Goal: Task Accomplishment & Management: Manage account settings

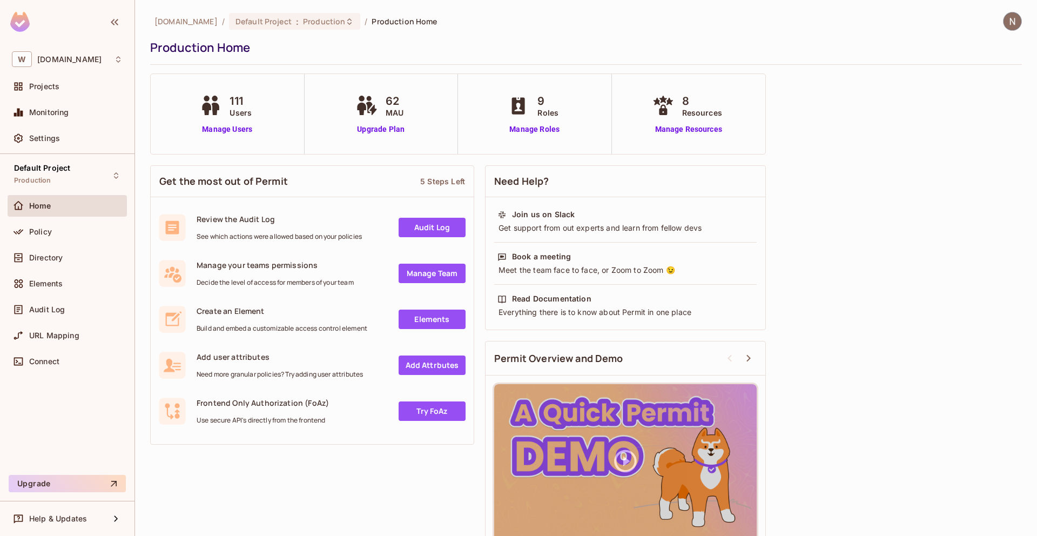
click at [1012, 20] on img at bounding box center [1012, 21] width 18 height 18
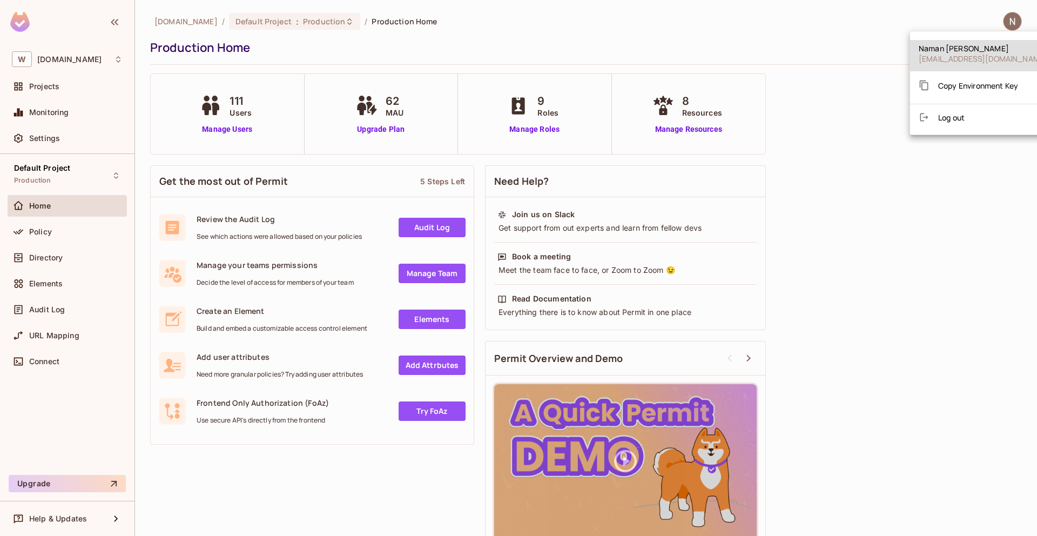
click at [1012, 18] on div at bounding box center [518, 268] width 1037 height 536
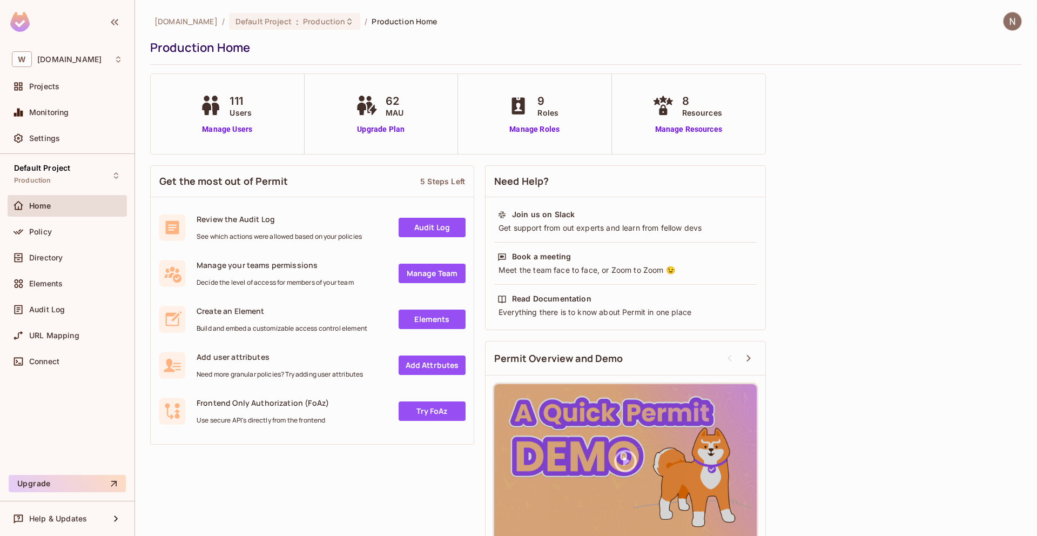
click at [1012, 18] on img at bounding box center [1012, 21] width 18 height 18
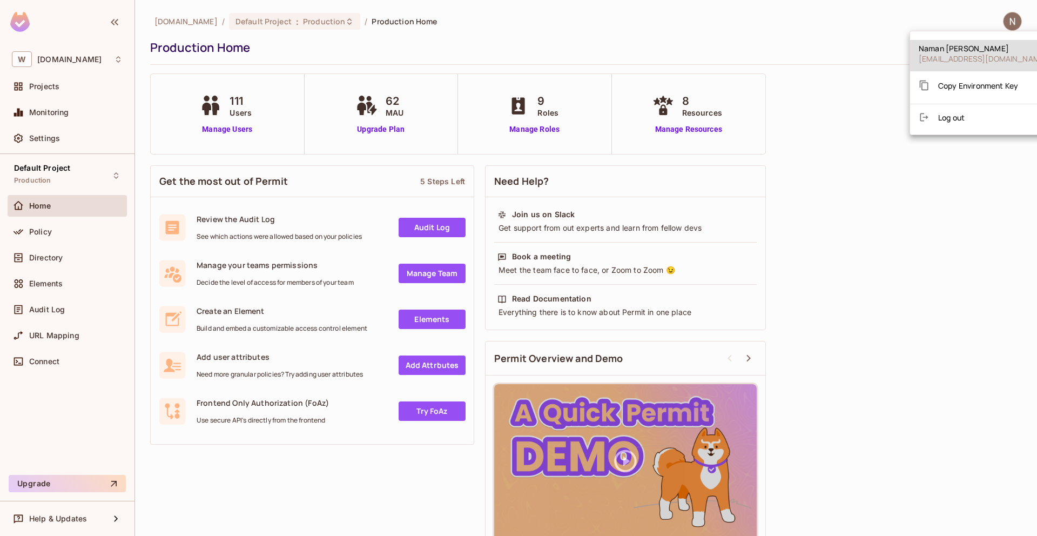
click at [799, 72] on div at bounding box center [518, 268] width 1037 height 536
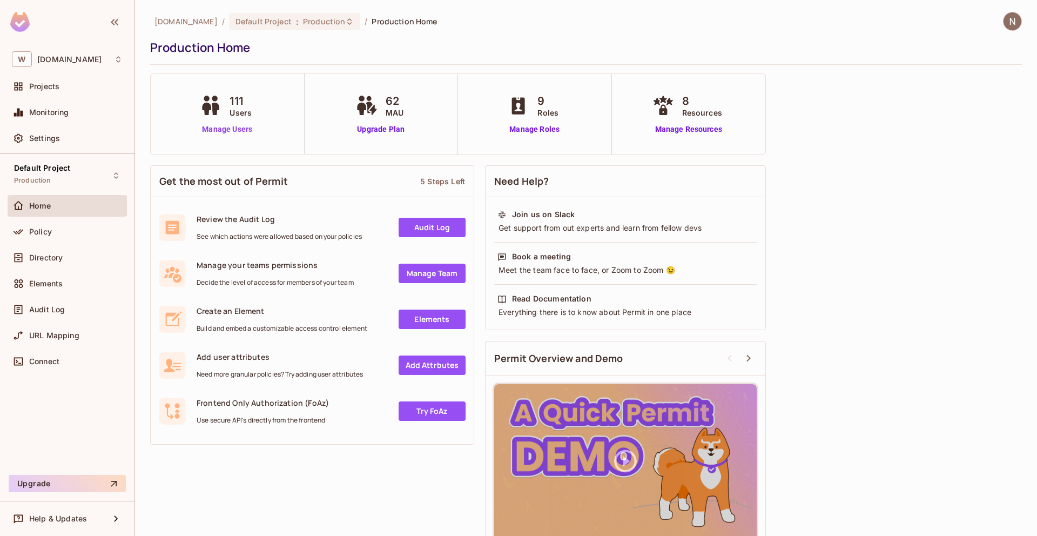
click at [225, 127] on link "Manage Users" at bounding box center [227, 129] width 60 height 11
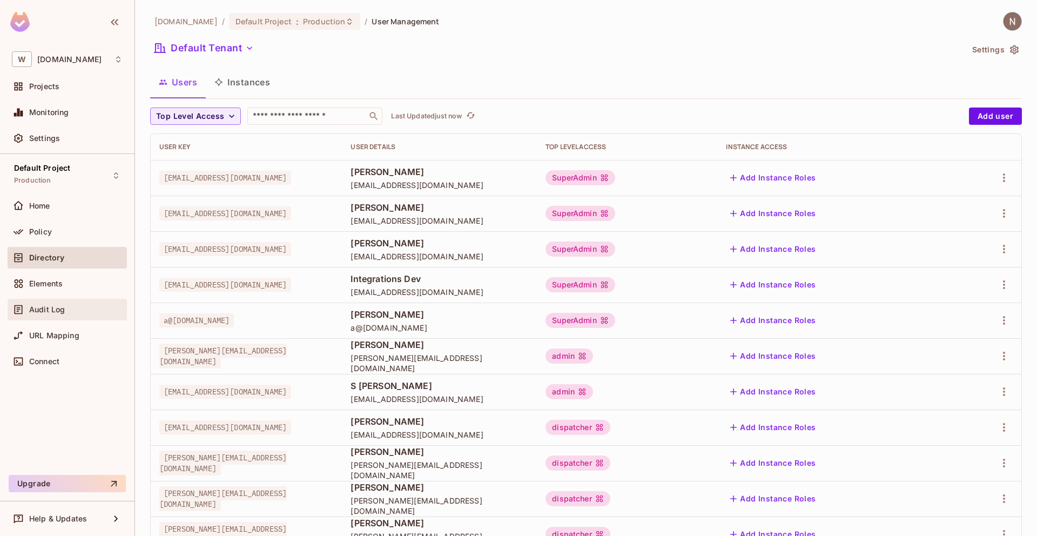
click at [64, 303] on div "Audit Log" at bounding box center [67, 309] width 111 height 13
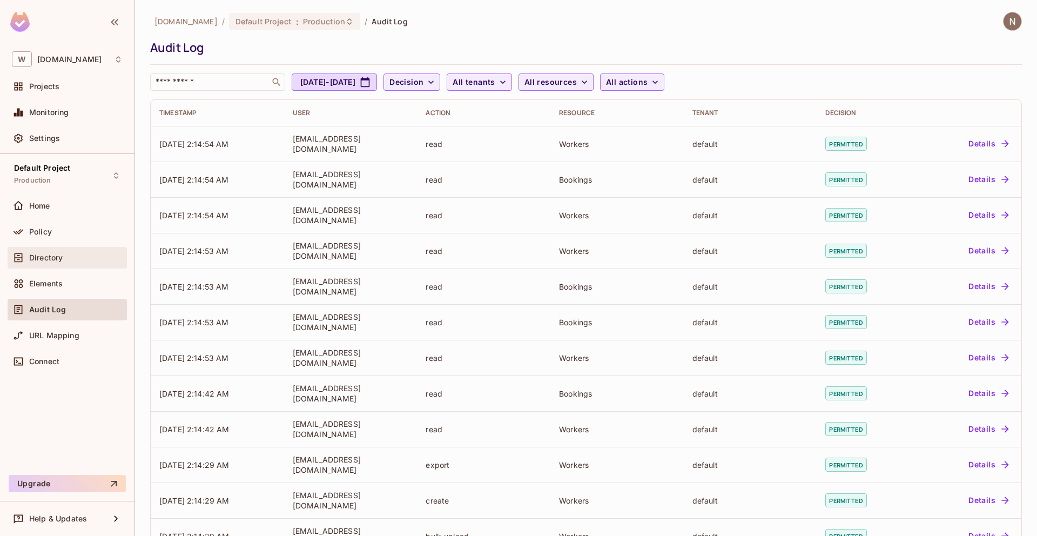
click at [60, 252] on div "Directory" at bounding box center [67, 257] width 111 height 13
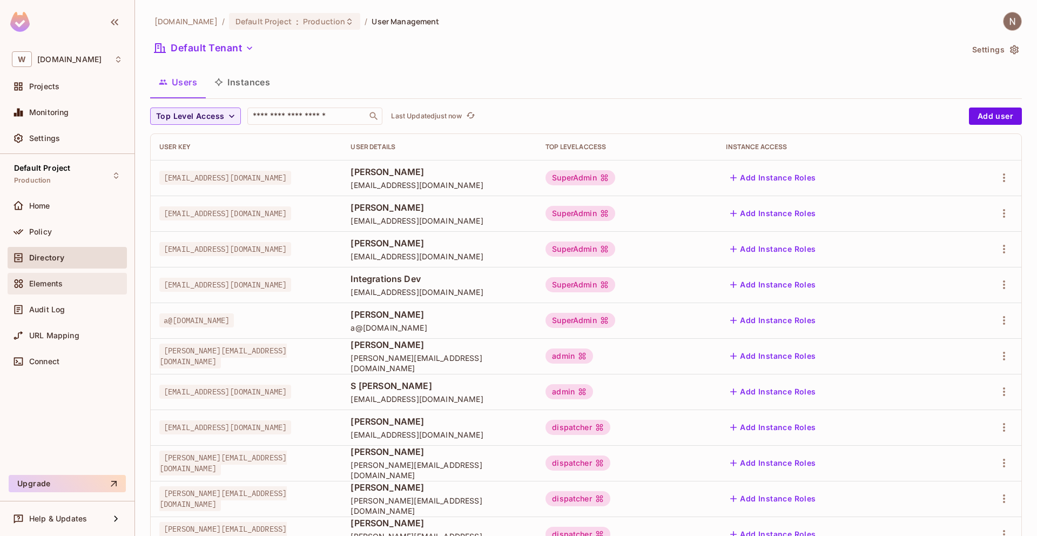
click at [63, 279] on span "Elements" at bounding box center [45, 283] width 33 height 9
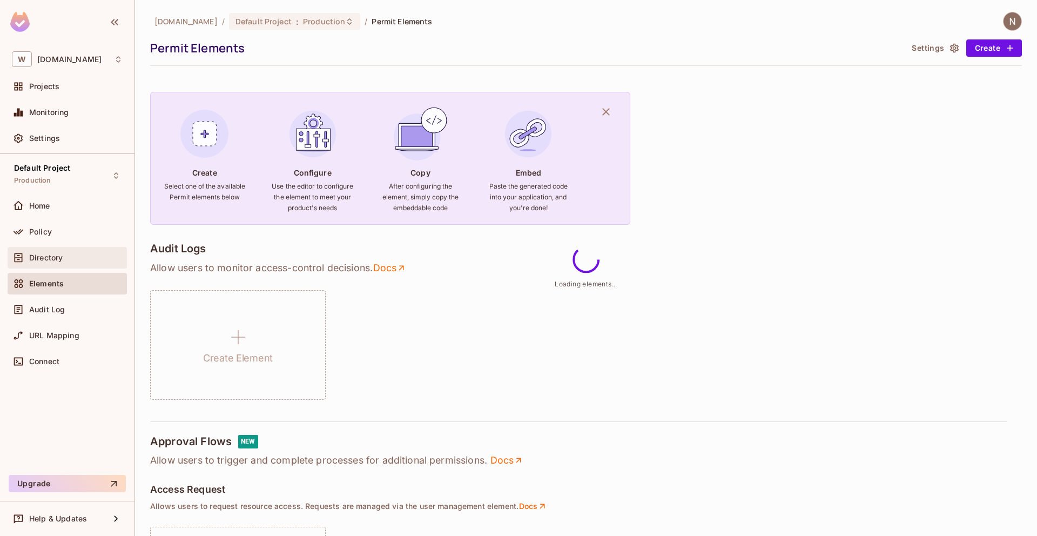
click at [64, 255] on div "Directory" at bounding box center [75, 257] width 93 height 9
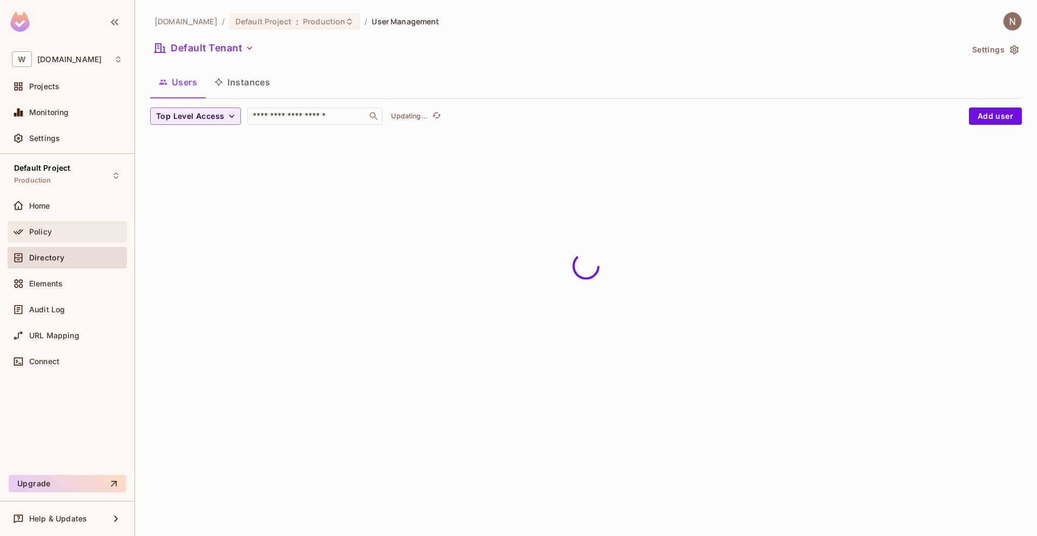
click at [61, 233] on div "Policy" at bounding box center [75, 231] width 93 height 9
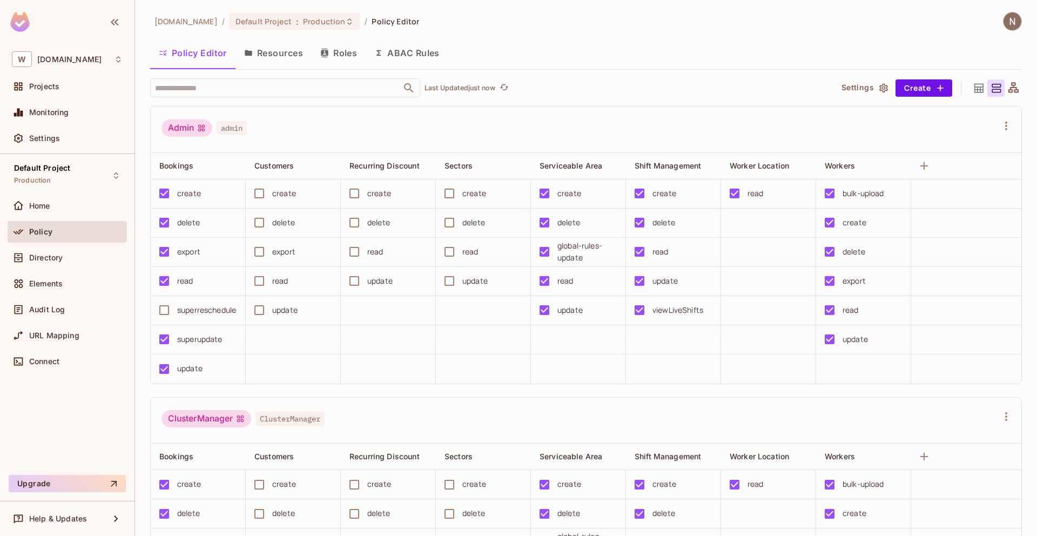
click at [282, 56] on button "Resources" at bounding box center [273, 52] width 76 height 27
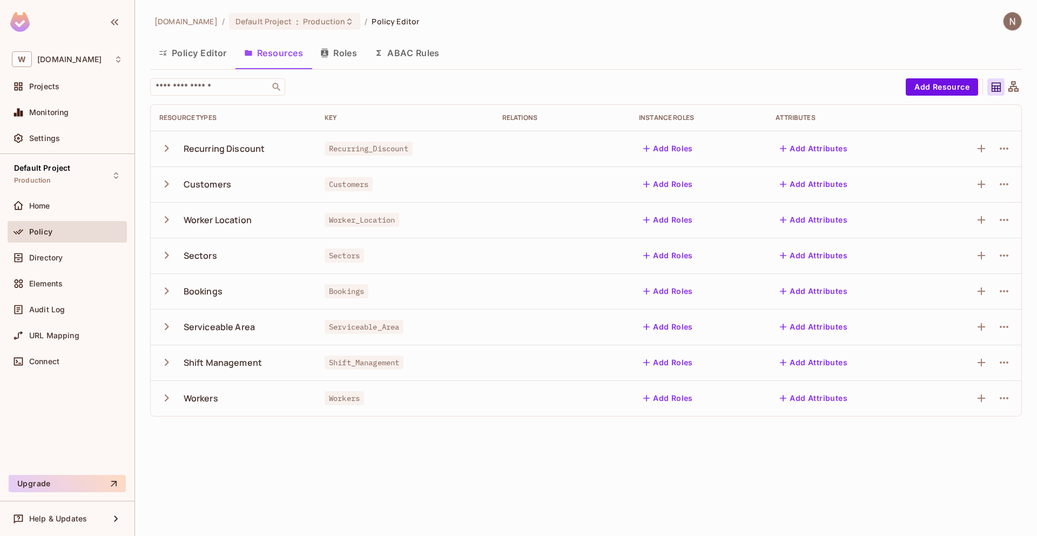
click at [216, 49] on button "Policy Editor" at bounding box center [192, 52] width 85 height 27
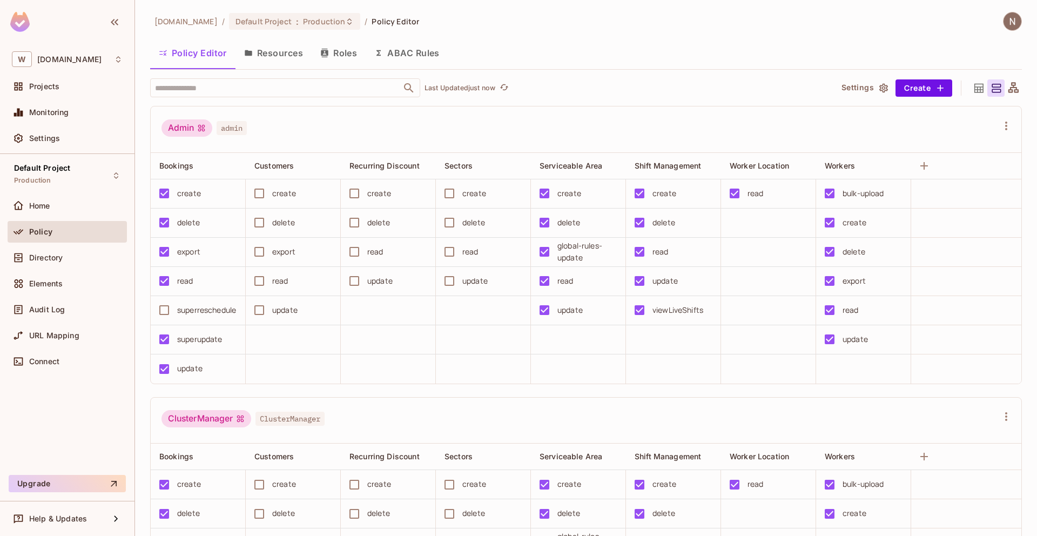
click at [271, 57] on button "Resources" at bounding box center [273, 52] width 76 height 27
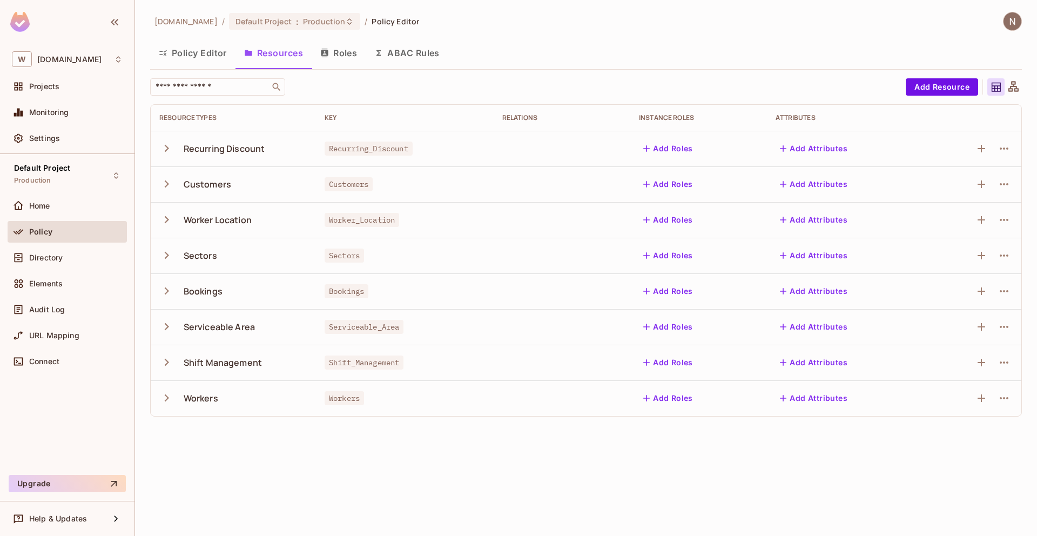
click at [328, 58] on button "Roles" at bounding box center [339, 52] width 54 height 27
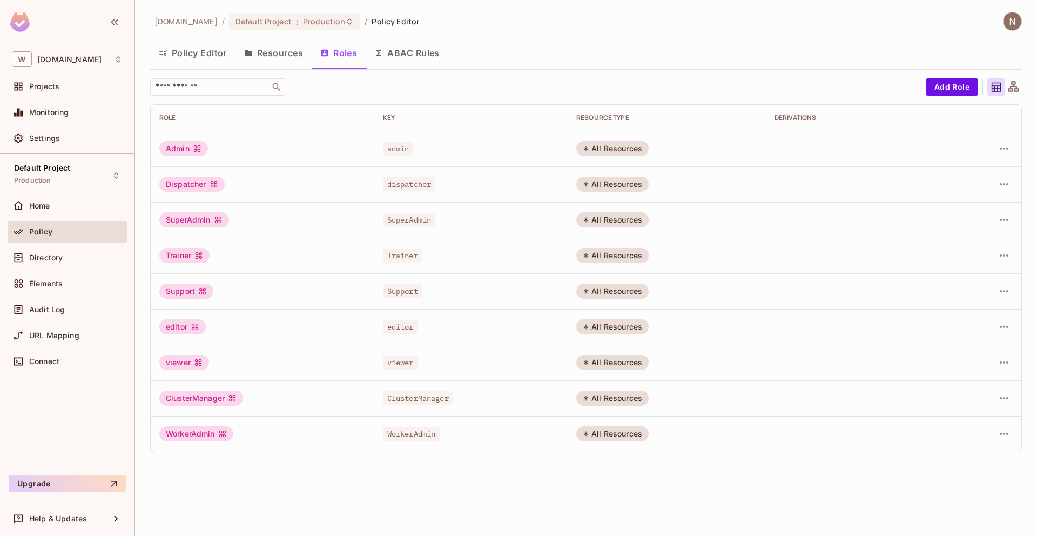
click at [294, 53] on button "Resources" at bounding box center [273, 52] width 76 height 27
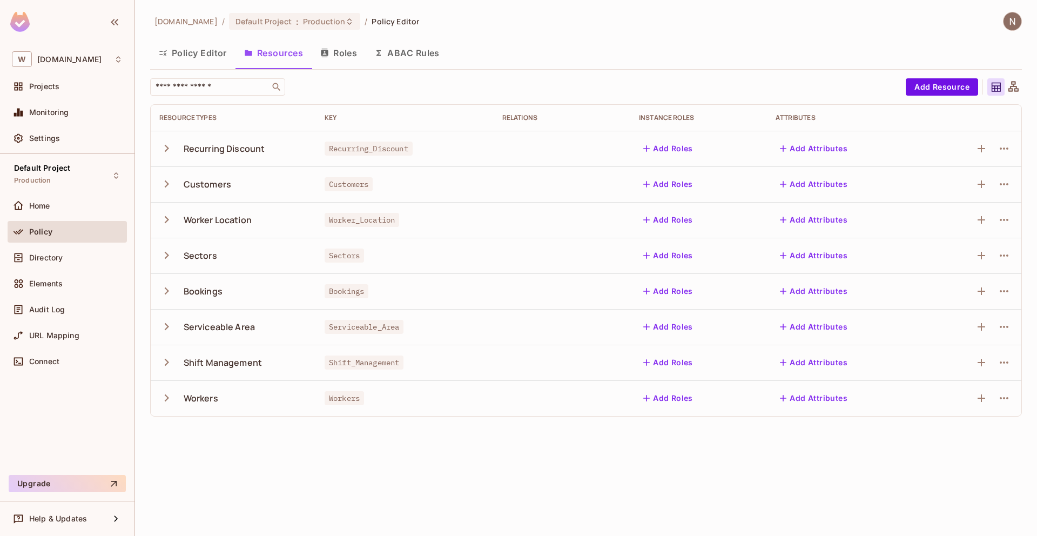
click at [165, 145] on icon "button" at bounding box center [167, 148] width 4 height 7
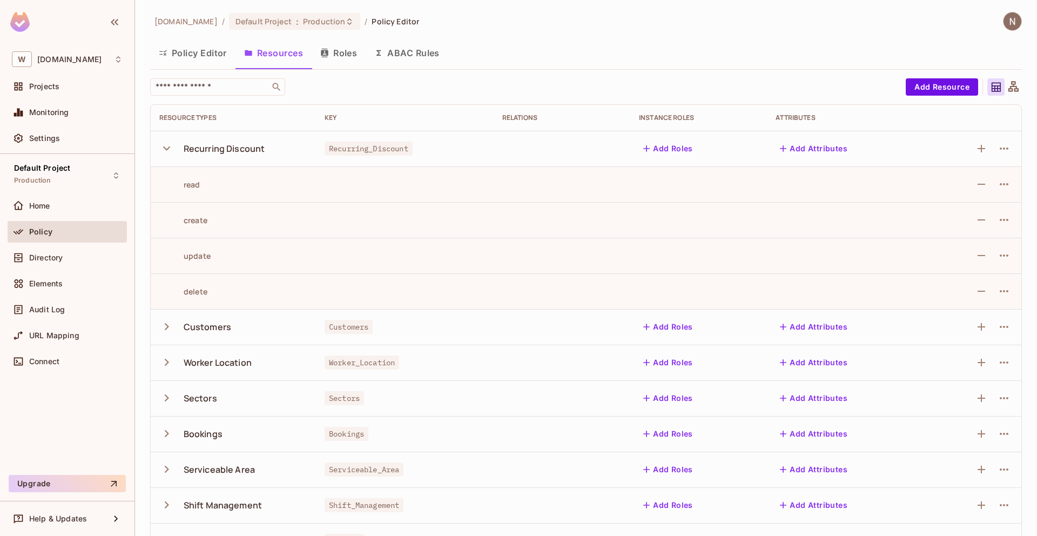
click at [166, 148] on icon "button" at bounding box center [166, 148] width 7 height 4
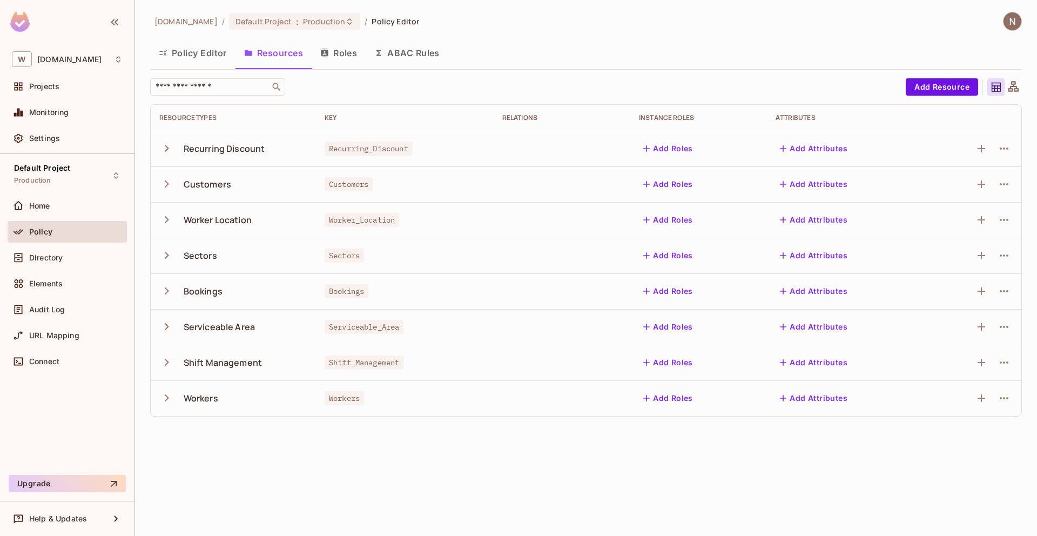
click at [336, 59] on button "Roles" at bounding box center [339, 52] width 54 height 27
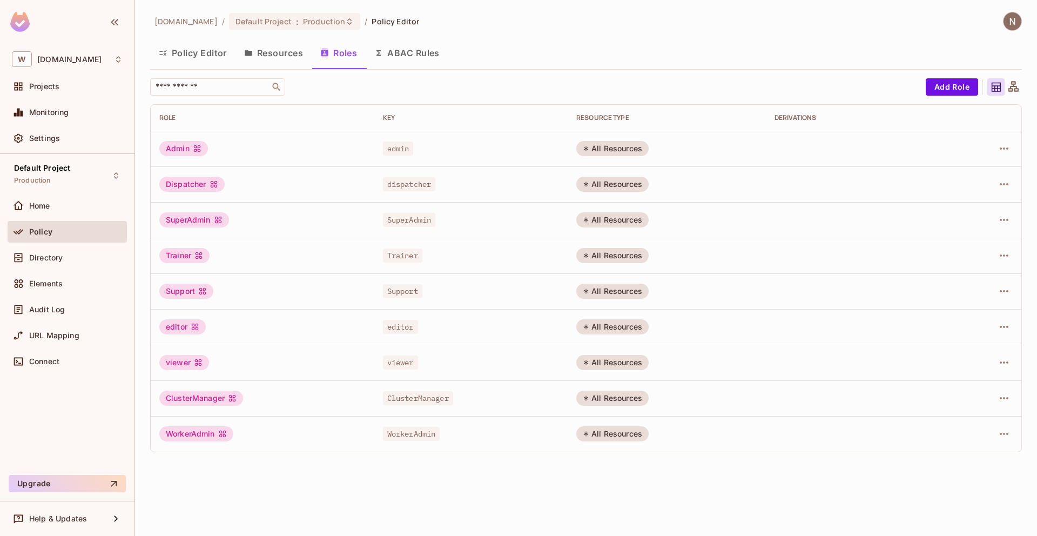
click at [283, 55] on button "Resources" at bounding box center [273, 52] width 76 height 27
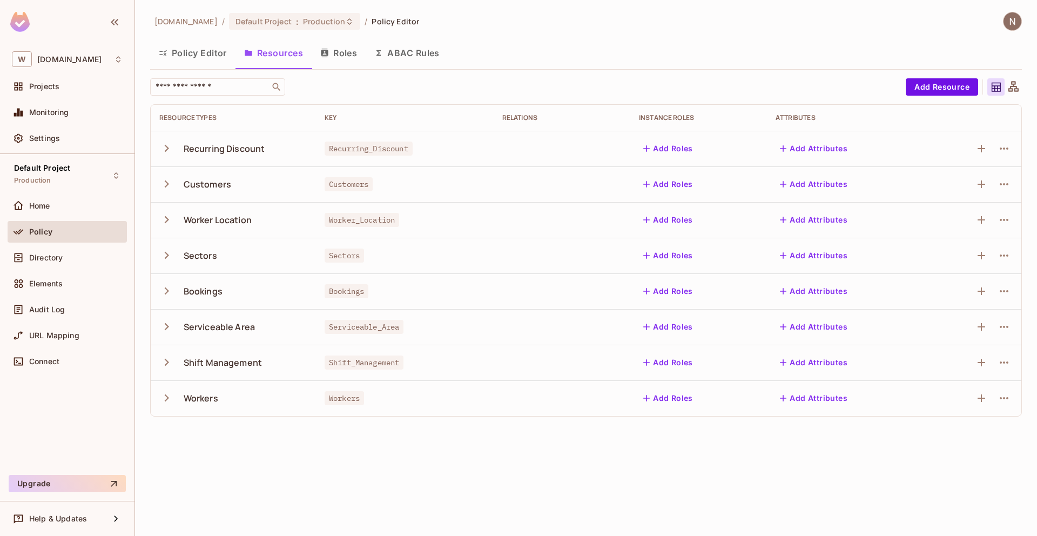
click at [205, 56] on button "Policy Editor" at bounding box center [192, 52] width 85 height 27
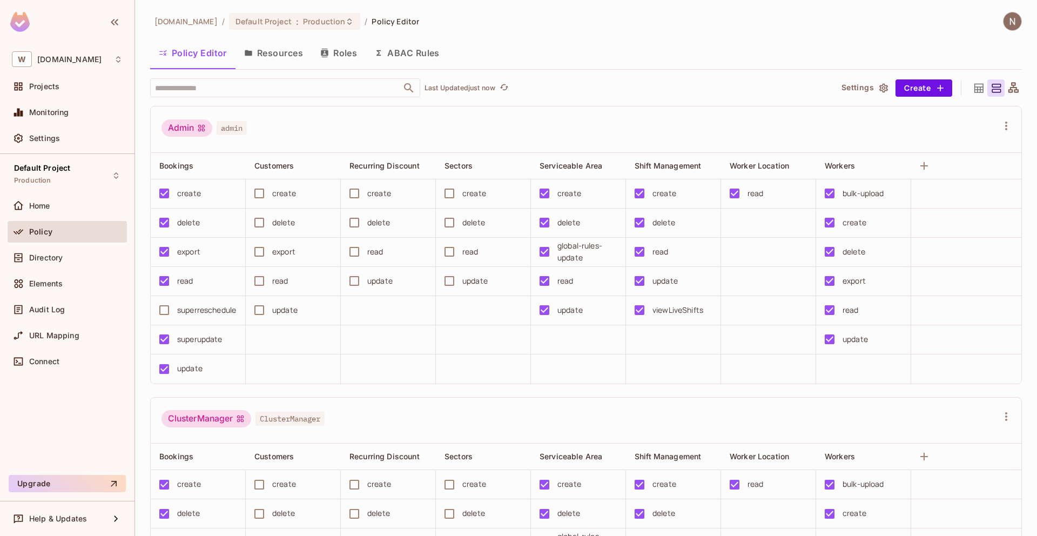
click at [347, 50] on button "Roles" at bounding box center [339, 52] width 54 height 27
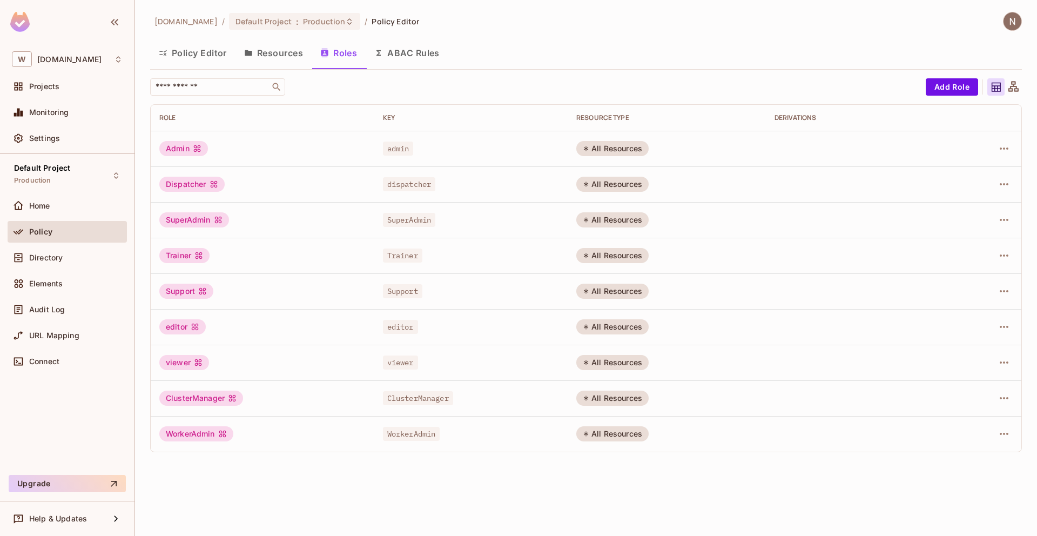
click at [288, 57] on button "Resources" at bounding box center [273, 52] width 76 height 27
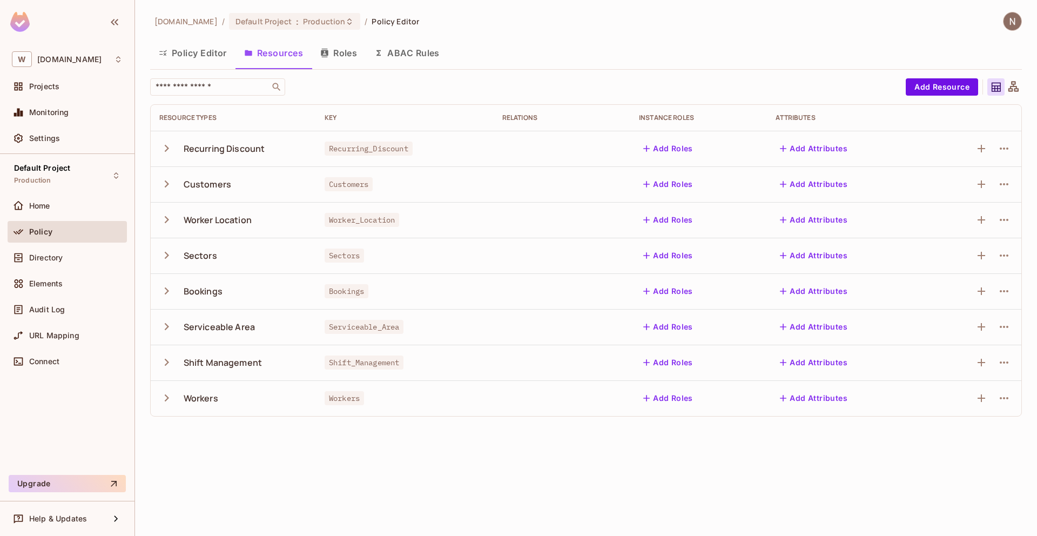
click at [168, 149] on icon "button" at bounding box center [166, 148] width 15 height 15
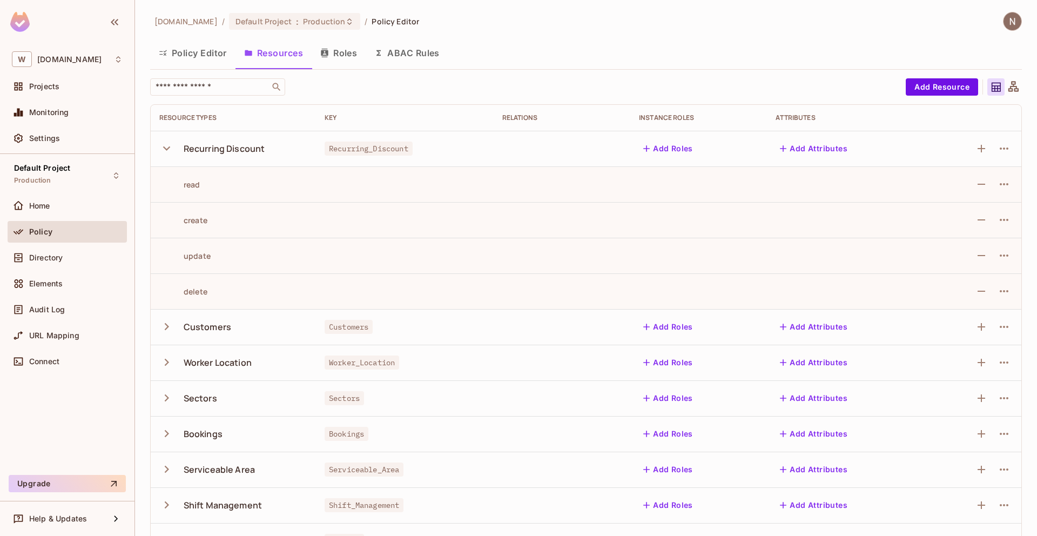
click at [168, 149] on icon "button" at bounding box center [166, 148] width 15 height 15
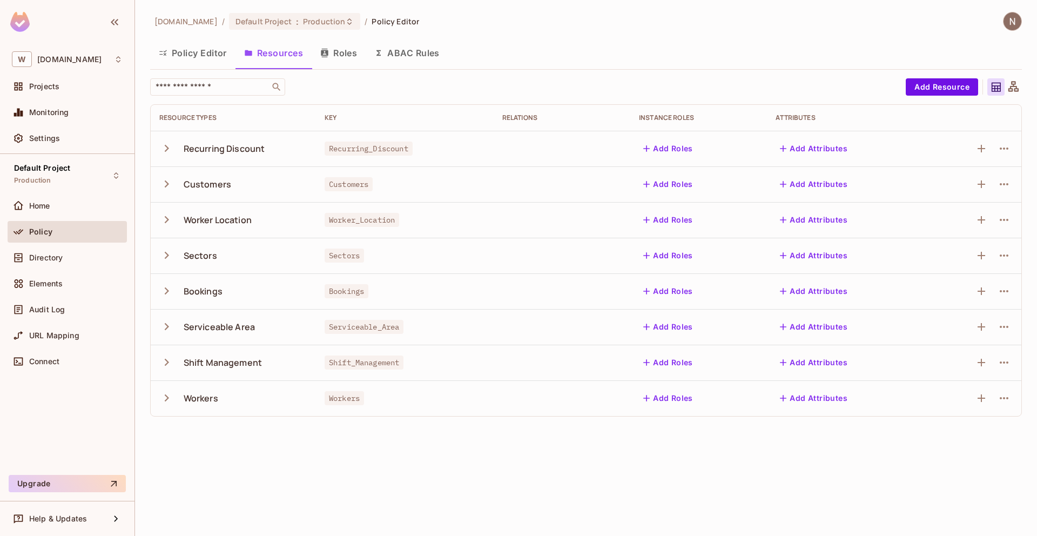
click at [206, 59] on button "Policy Editor" at bounding box center [192, 52] width 85 height 27
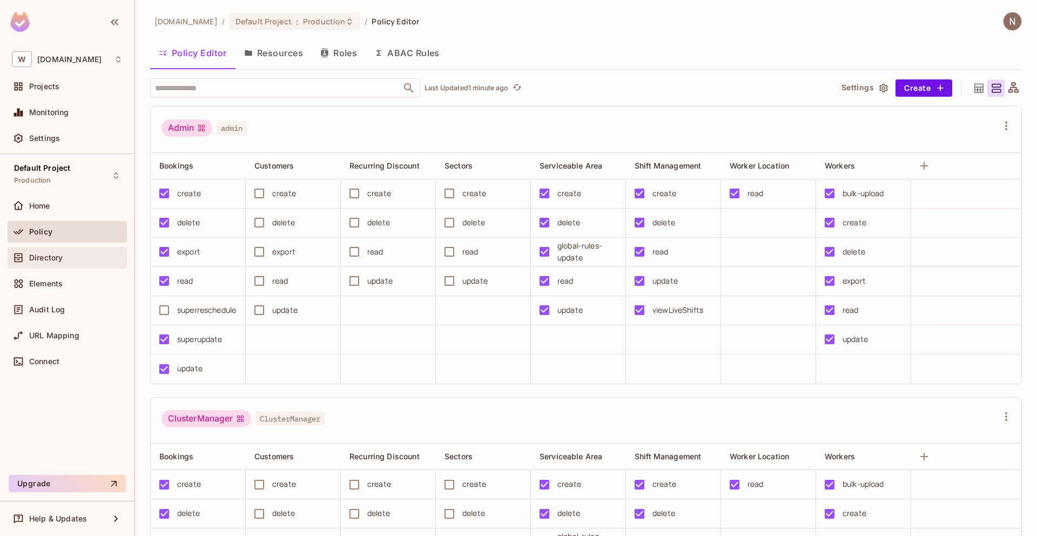
click at [51, 256] on span "Directory" at bounding box center [45, 257] width 33 height 9
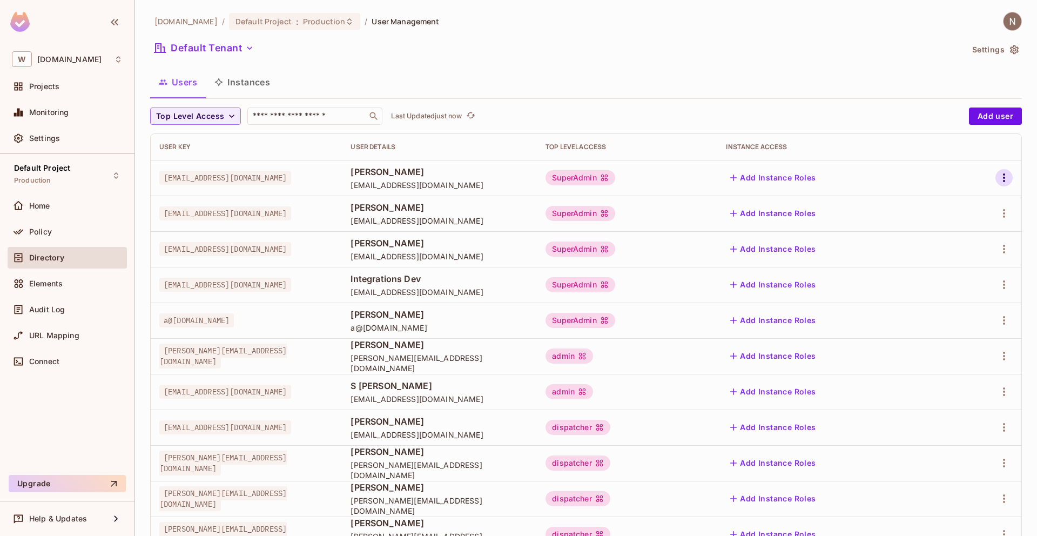
click at [1005, 177] on icon "button" at bounding box center [1003, 177] width 13 height 13
click at [979, 198] on li "Edit" at bounding box center [957, 203] width 96 height 24
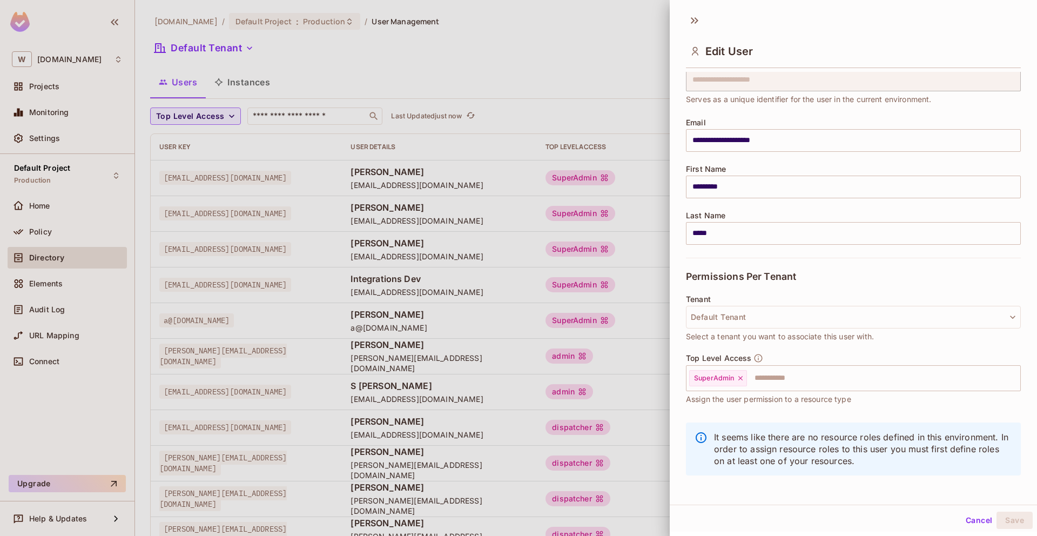
scroll to position [43, 0]
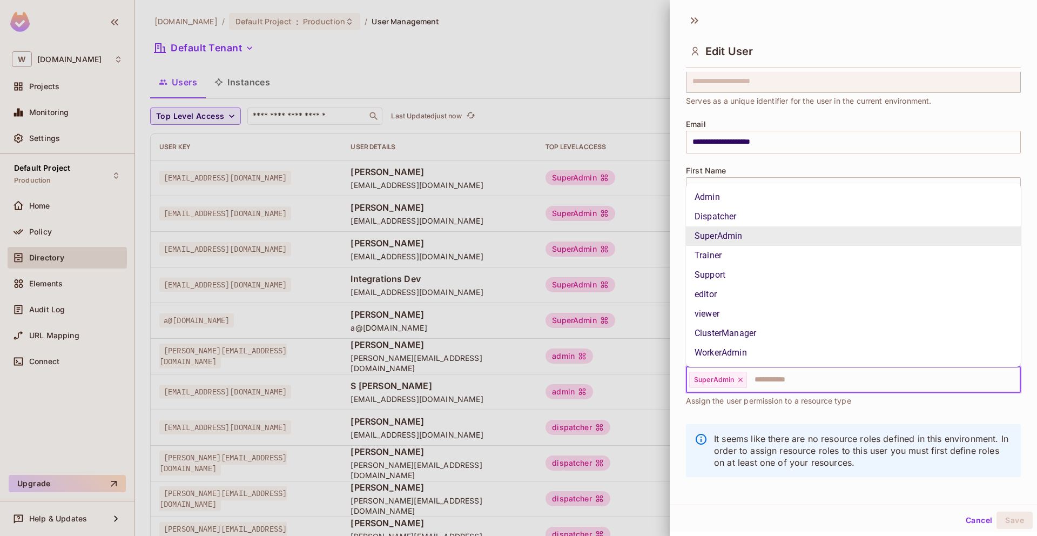
click at [867, 380] on input "text" at bounding box center [874, 380] width 252 height 22
click at [1009, 121] on div "**********" at bounding box center [853, 136] width 335 height 33
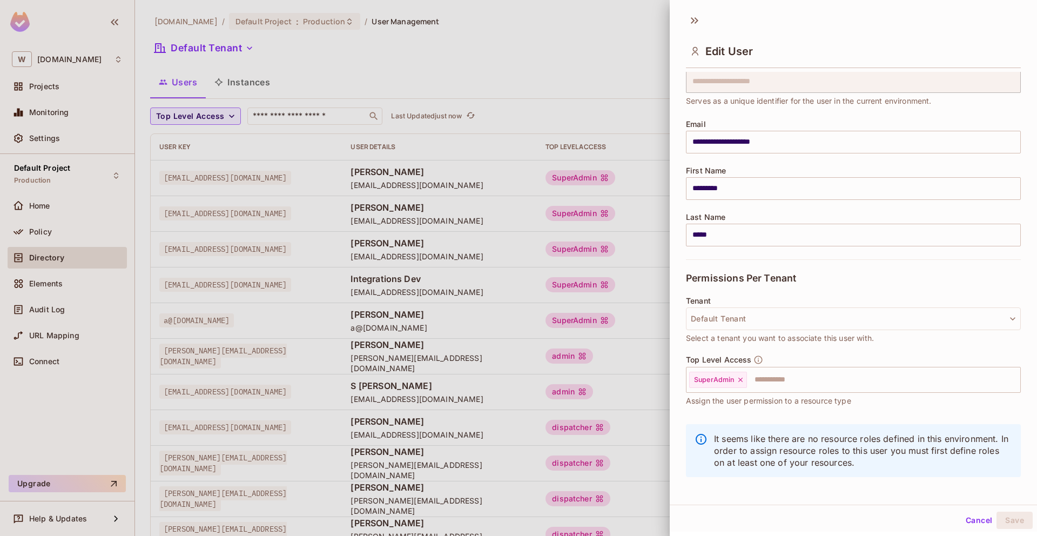
scroll to position [0, 0]
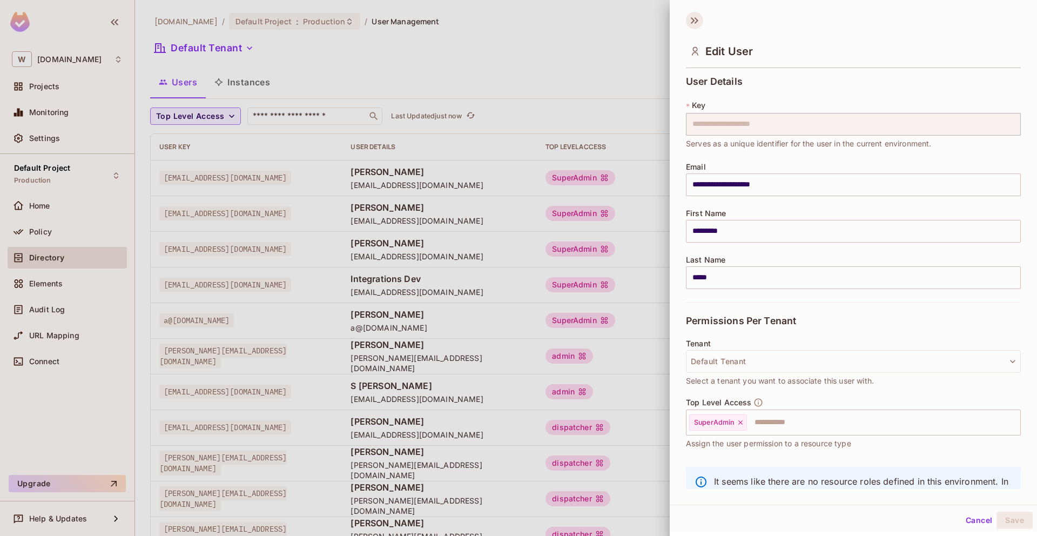
click at [702, 18] on icon at bounding box center [694, 20] width 17 height 17
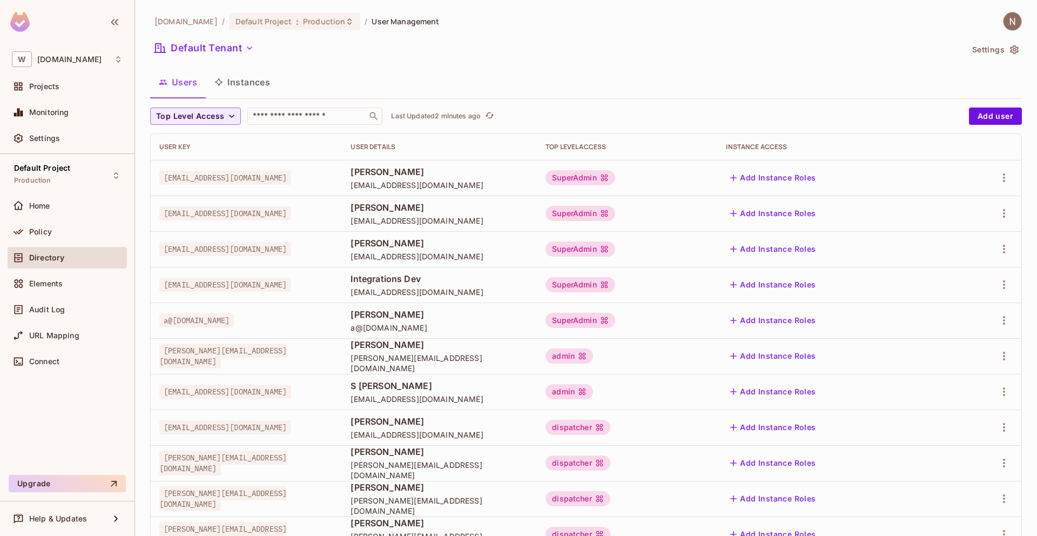
click at [1013, 20] on img at bounding box center [1012, 21] width 18 height 18
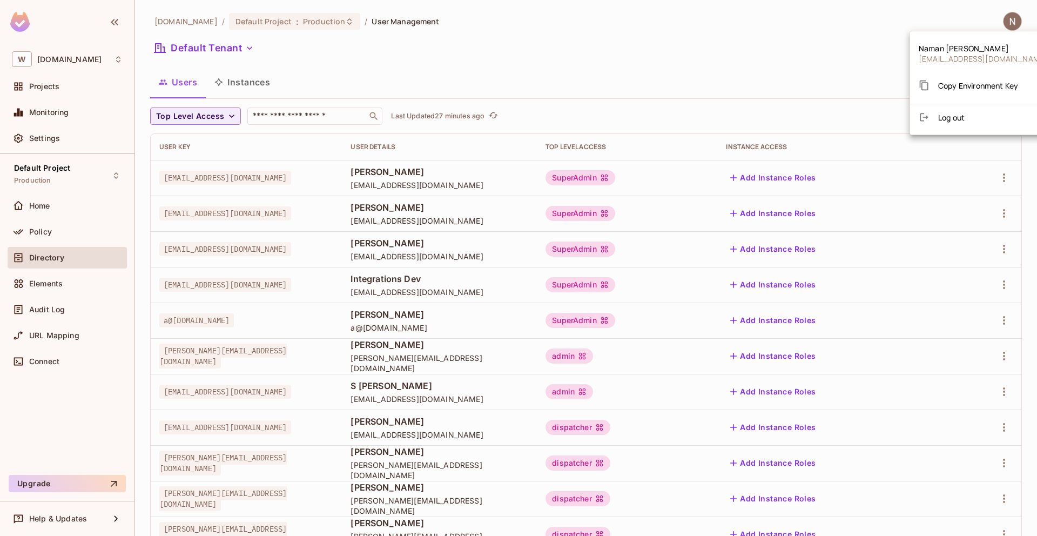
click at [74, 280] on div at bounding box center [518, 268] width 1037 height 536
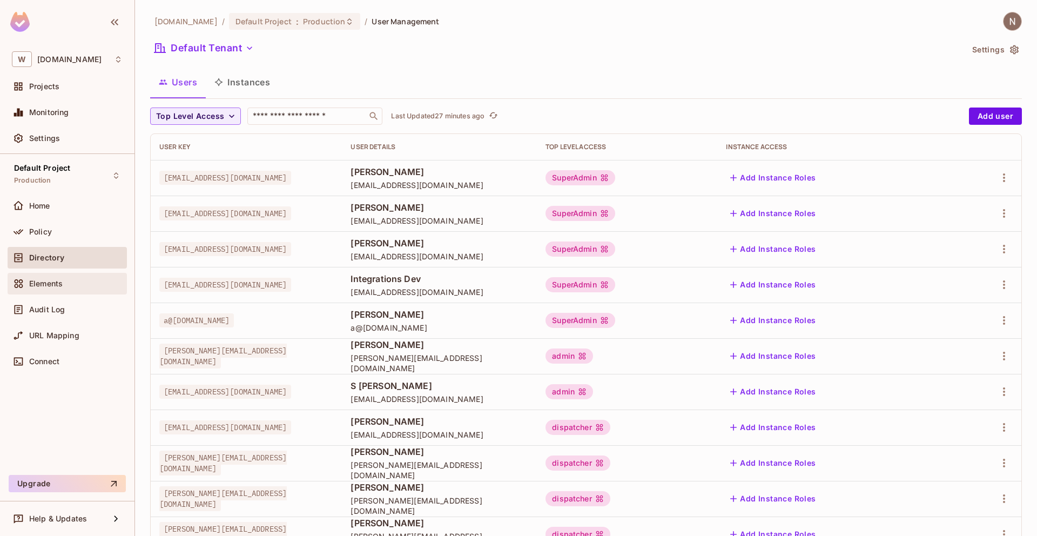
click at [56, 283] on span "Elements" at bounding box center [45, 283] width 33 height 9
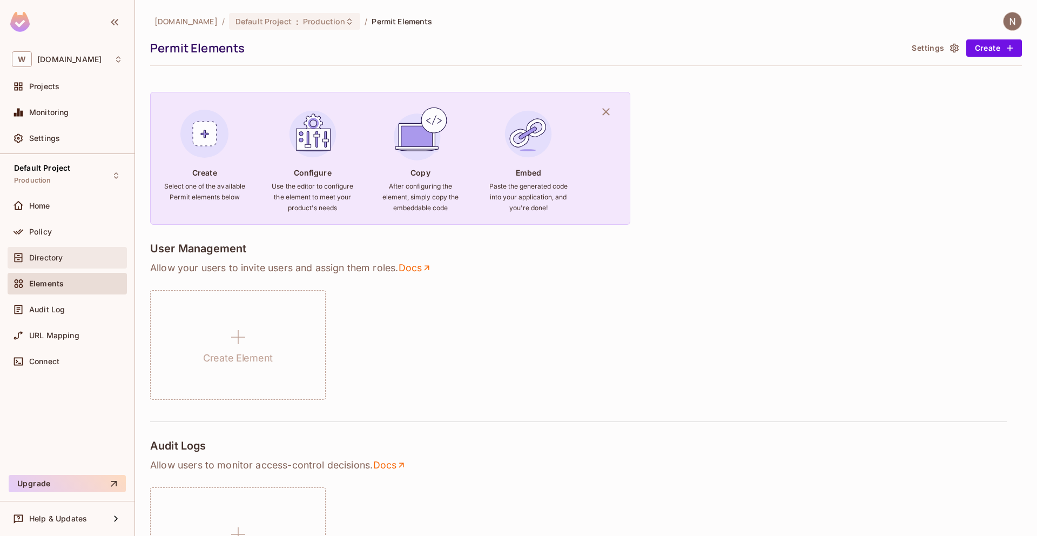
click at [57, 263] on div "Directory" at bounding box center [67, 257] width 111 height 13
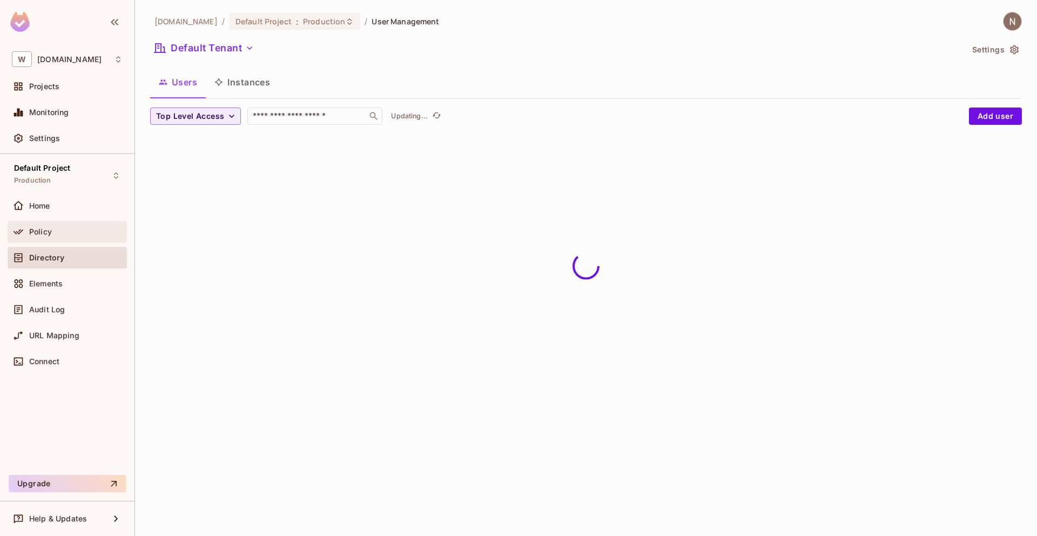
click at [49, 235] on span "Policy" at bounding box center [40, 231] width 23 height 9
